Goal: Information Seeking & Learning: Learn about a topic

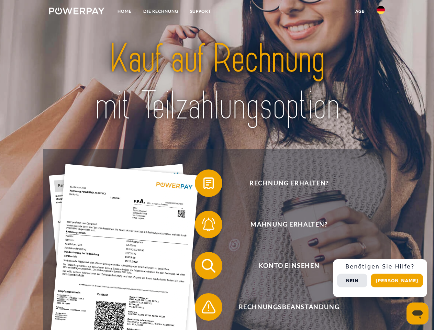
click at [77, 12] on img at bounding box center [76, 11] width 55 height 7
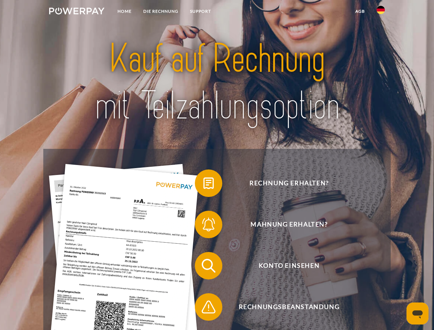
click at [380, 12] on img at bounding box center [380, 10] width 8 height 8
click at [359, 11] on link "agb" at bounding box center [359, 11] width 21 height 12
click at [203, 184] on span at bounding box center [198, 183] width 34 height 34
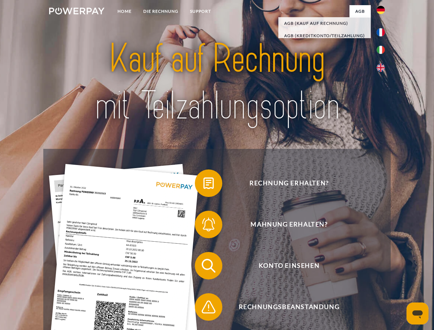
click at [203, 226] on span at bounding box center [198, 224] width 34 height 34
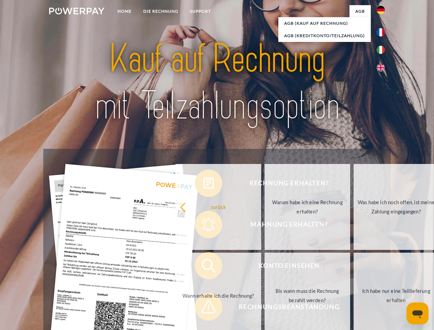
click at [264, 267] on link "Bis wann muss die Rechnung bezahlt werden?" at bounding box center [306, 295] width 85 height 86
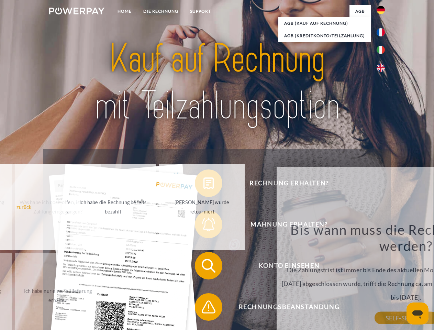
click at [203, 308] on div "Rechnung erhalten? Mahnung erhalten? Konto einsehen" at bounding box center [216, 286] width 347 height 275
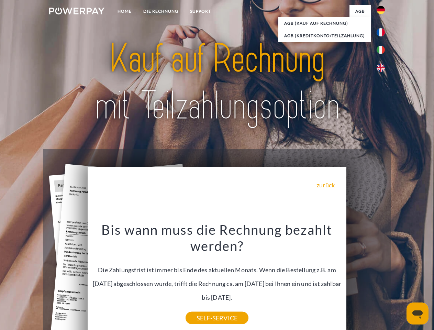
click at [382, 278] on div "Rechnung erhalten? Mahnung erhalten? Konto einsehen" at bounding box center [216, 286] width 347 height 275
click at [365, 279] on span "Konto einsehen" at bounding box center [289, 265] width 168 height 27
click at [399, 280] on header "Home DIE RECHNUNG SUPPORT" at bounding box center [217, 237] width 434 height 474
